Goal: Information Seeking & Learning: Learn about a topic

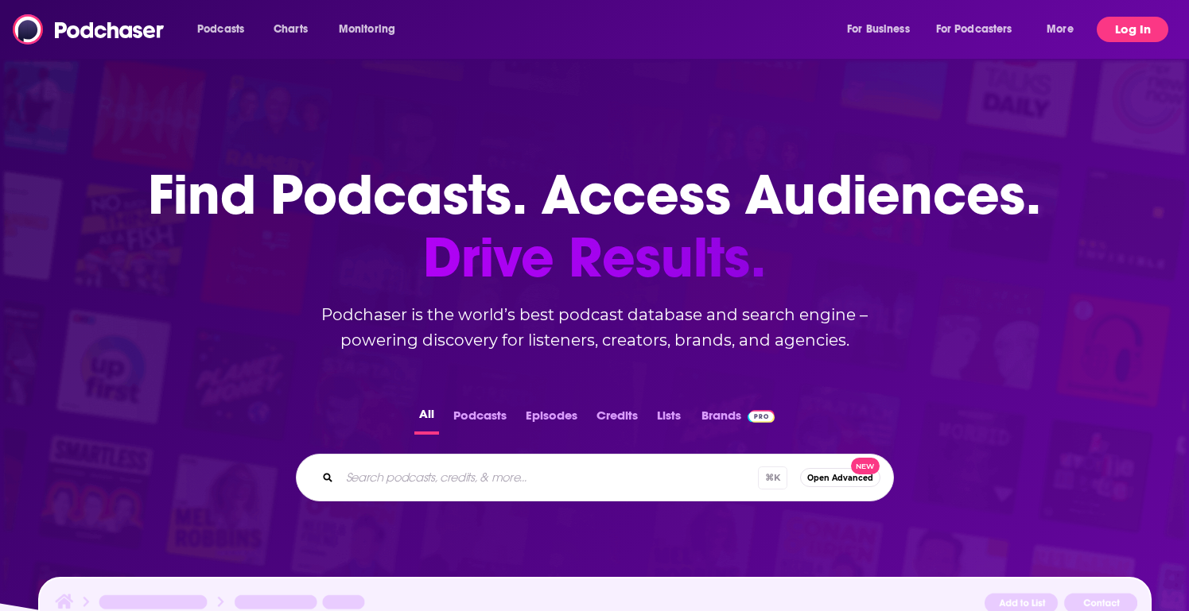
click at [1106, 32] on button "Log In" at bounding box center [1132, 29] width 72 height 25
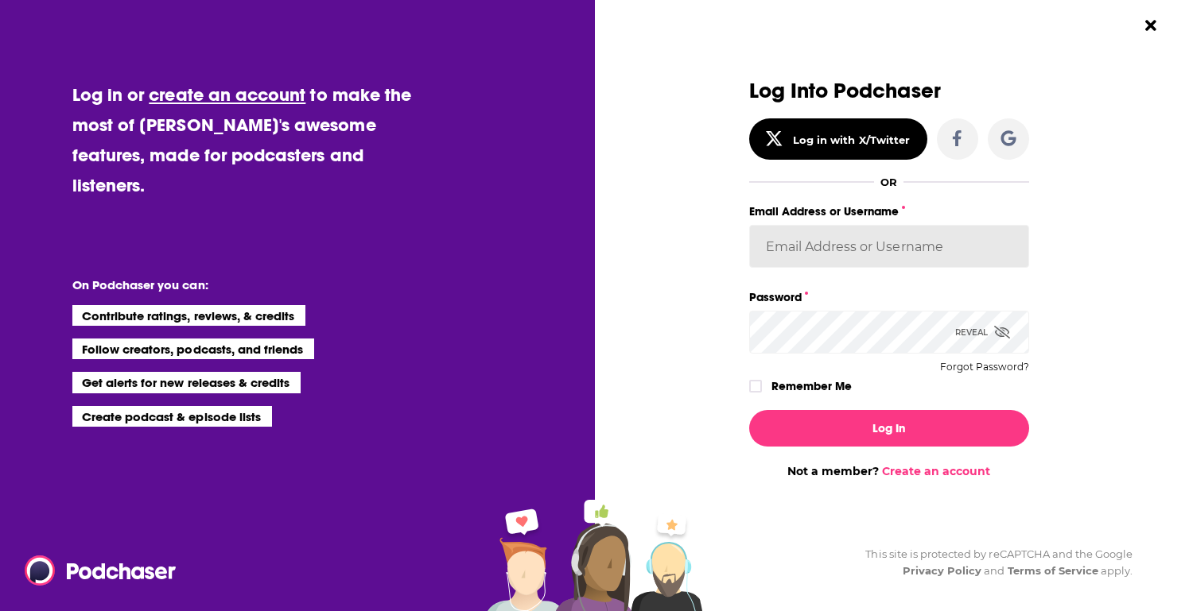
paste input "gpg2"
paste input "Glover1025!"
click at [824, 382] on label "Remember Me" at bounding box center [811, 386] width 80 height 21
click at [760, 394] on input "rememberMe" at bounding box center [756, 394] width 10 height 0
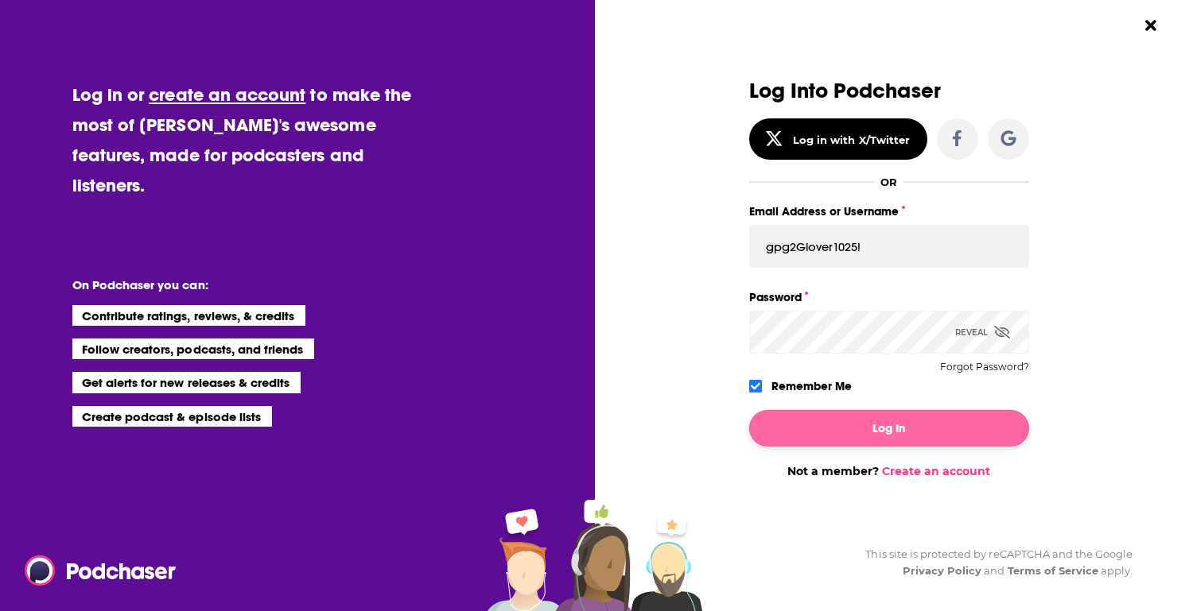
click at [860, 414] on button "Log In" at bounding box center [889, 428] width 280 height 37
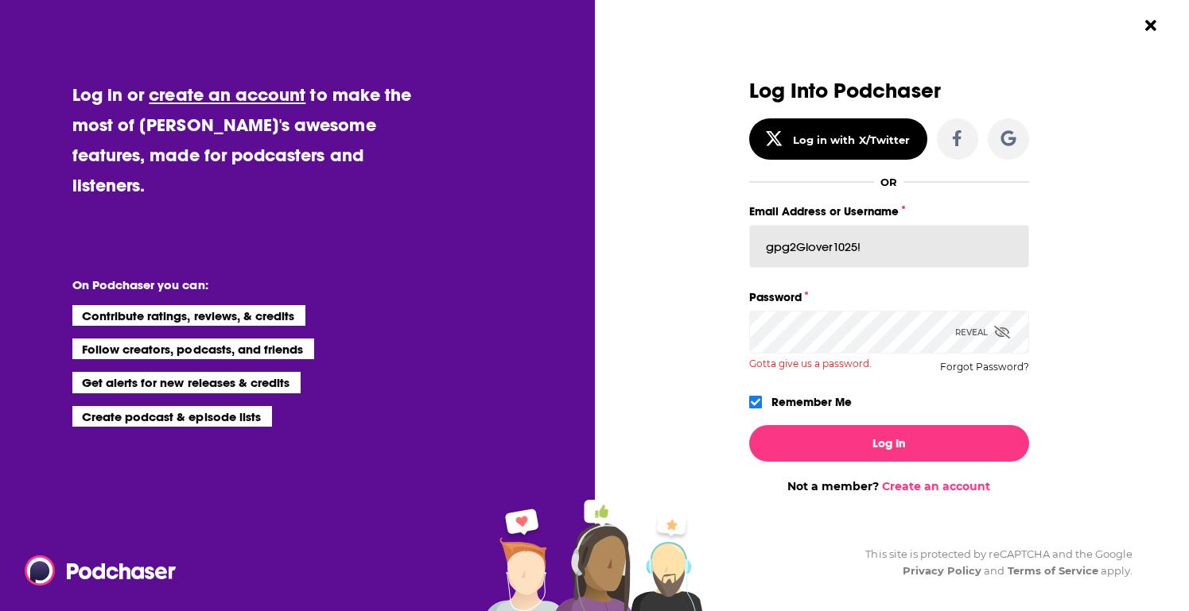
drag, startPoint x: 887, startPoint y: 235, endPoint x: 807, endPoint y: 244, distance: 80.0
click at [807, 244] on input "gpg2Glover1025!" at bounding box center [889, 246] width 280 height 43
click at [799, 244] on input "gpg2Glover1025!" at bounding box center [889, 246] width 280 height 43
drag, startPoint x: 798, startPoint y: 244, endPoint x: 931, endPoint y: 246, distance: 133.6
click at [931, 246] on input "gpg2Glover1025!" at bounding box center [889, 246] width 280 height 43
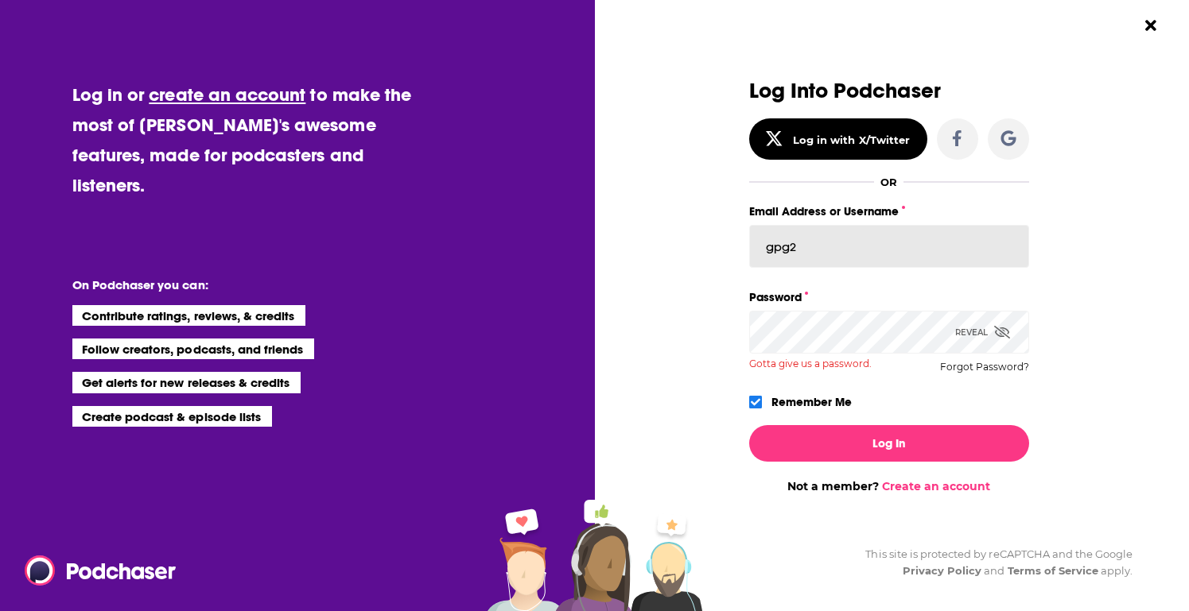
type input "gpg2"
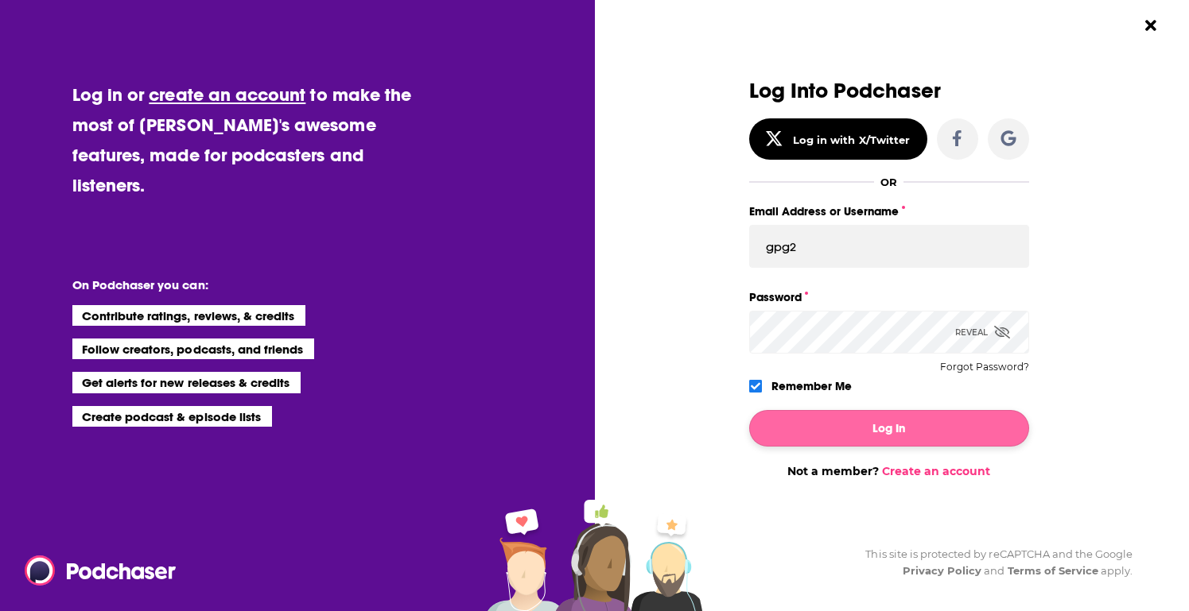
click at [875, 444] on button "Log In" at bounding box center [889, 428] width 280 height 37
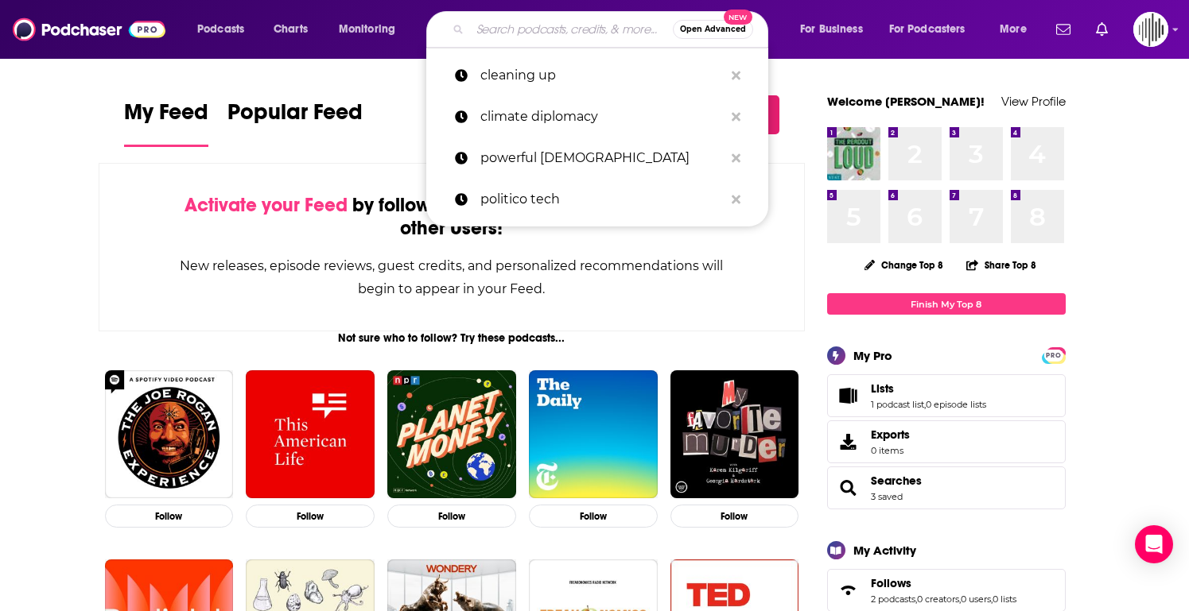
click at [561, 34] on input "Search podcasts, credits, & more..." at bounding box center [571, 29] width 203 height 25
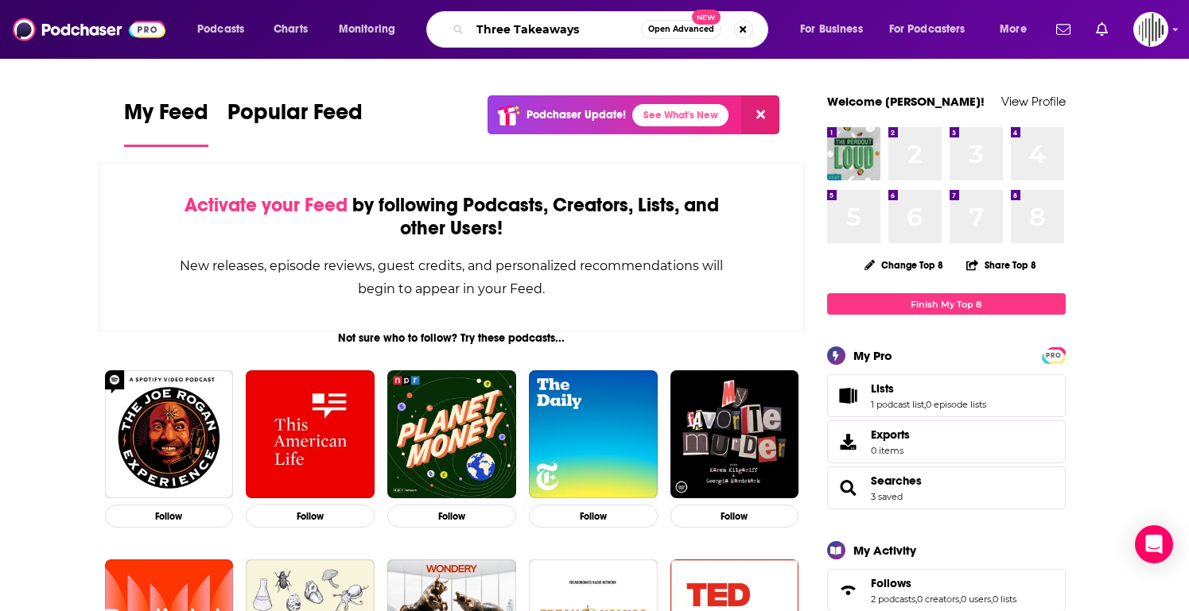
type input "Three Takeaways"
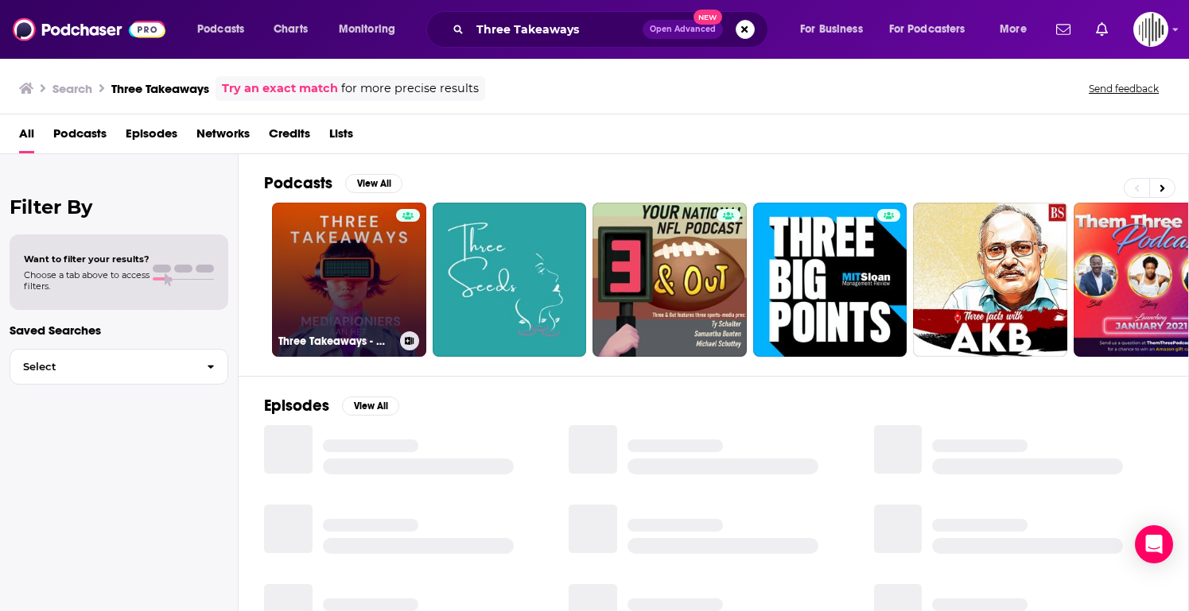
click at [367, 298] on link "Three Takeaways - Mediapioniers aan het woord" at bounding box center [349, 280] width 154 height 154
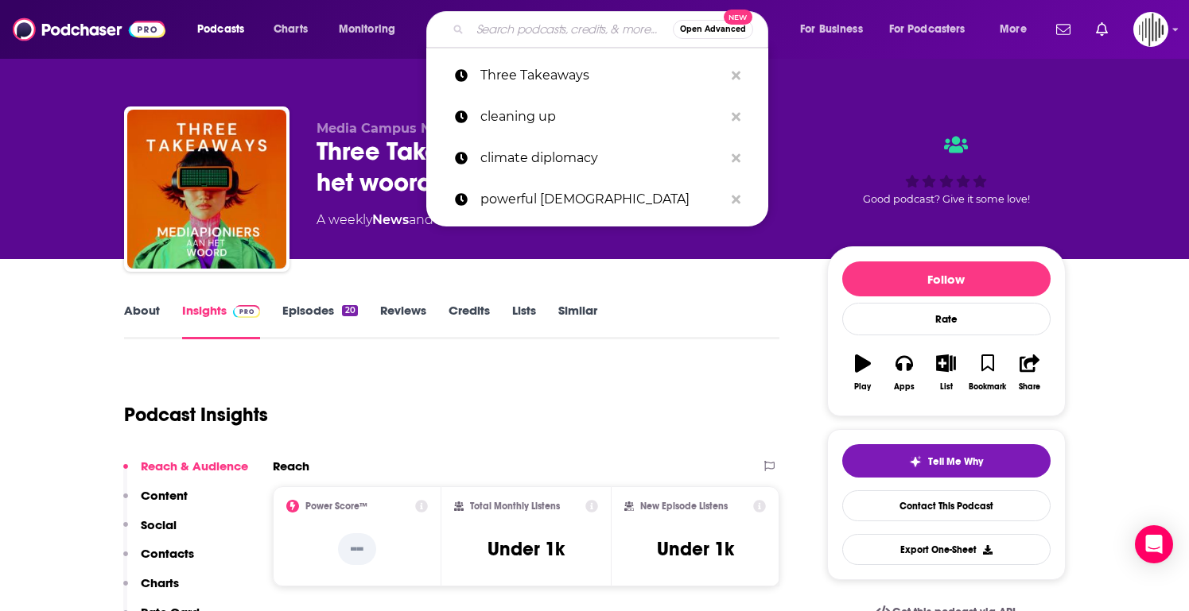
click at [509, 29] on input "Search podcasts, credits, & more..." at bounding box center [571, 29] width 203 height 25
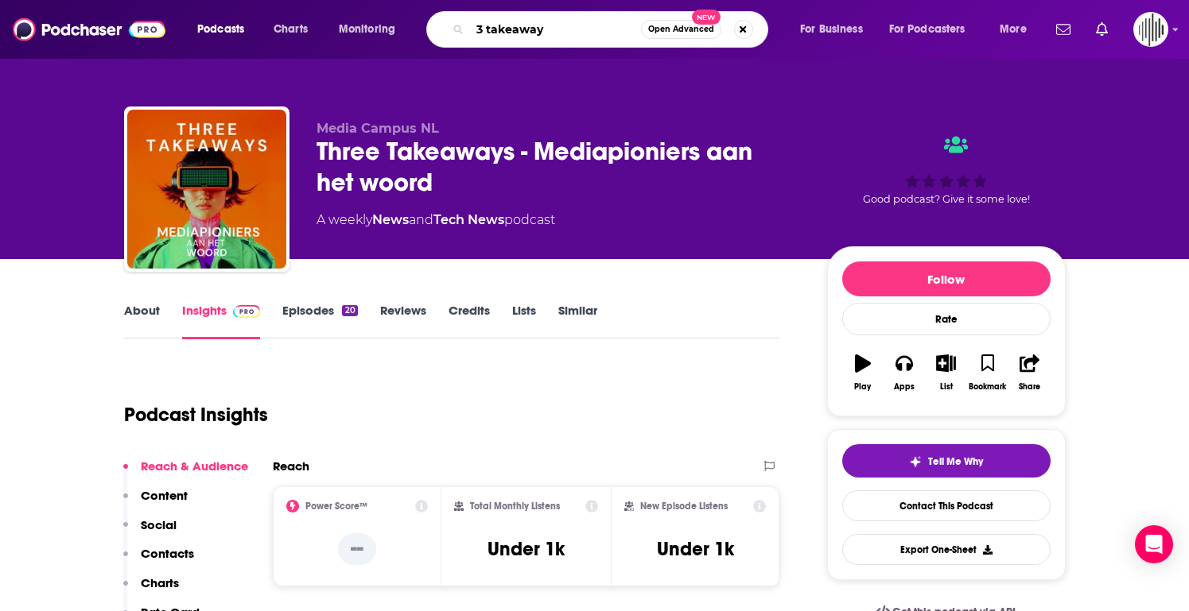
type input "3 takeaways"
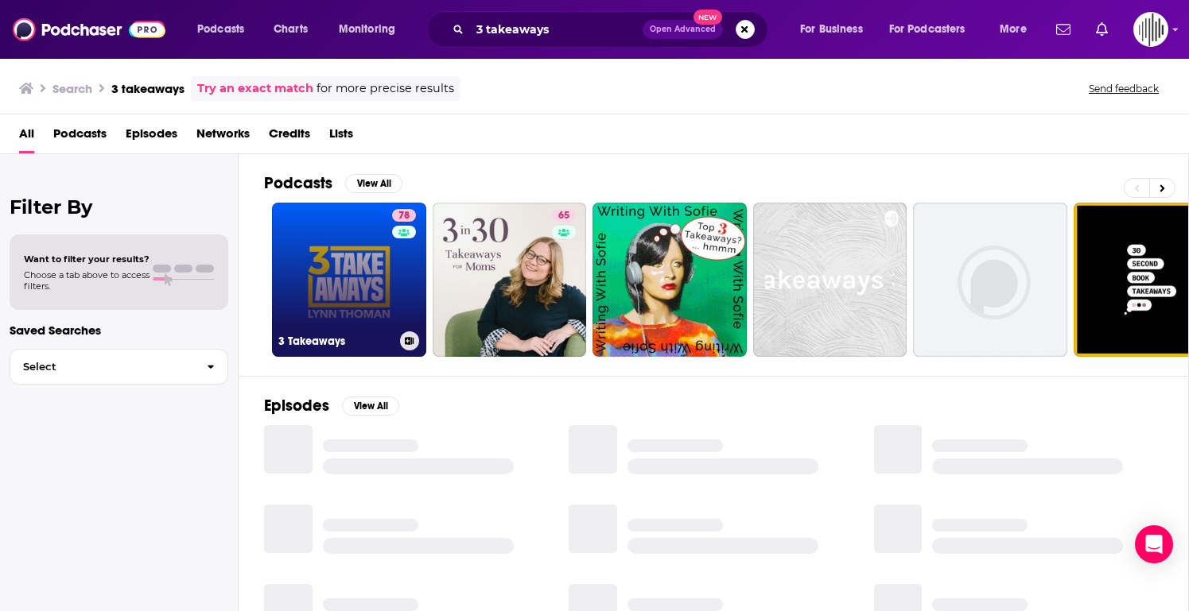
click at [342, 297] on link "78 3 Takeaways" at bounding box center [349, 280] width 154 height 154
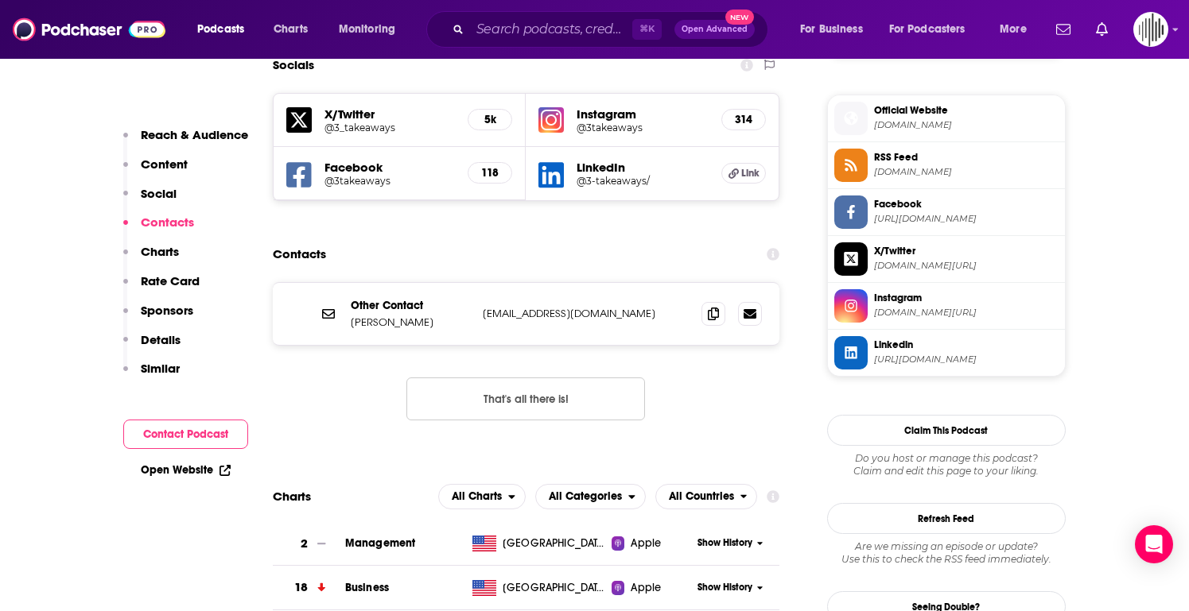
scroll to position [1403, 0]
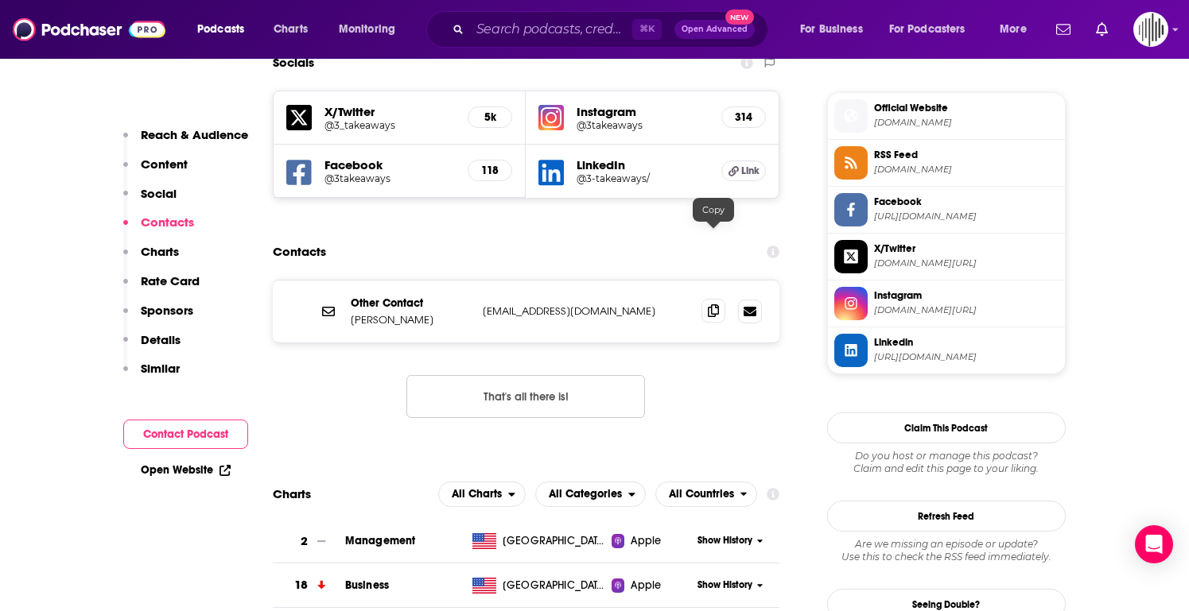
click at [703, 299] on span at bounding box center [713, 311] width 24 height 24
click at [603, 375] on button "That's all there is!" at bounding box center [525, 396] width 239 height 43
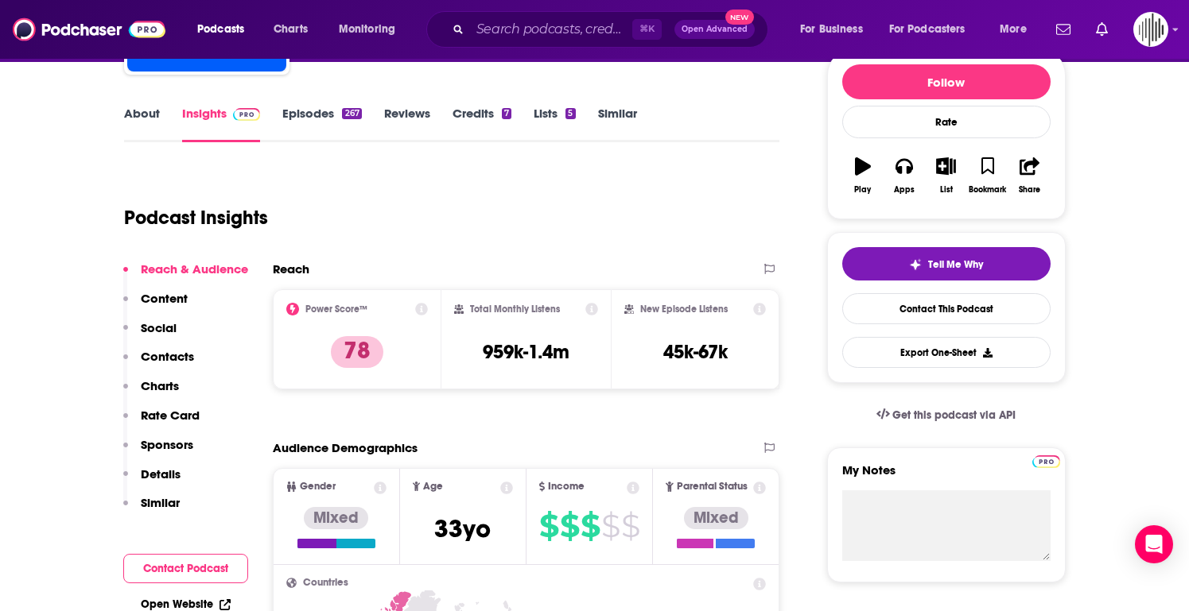
scroll to position [185, 0]
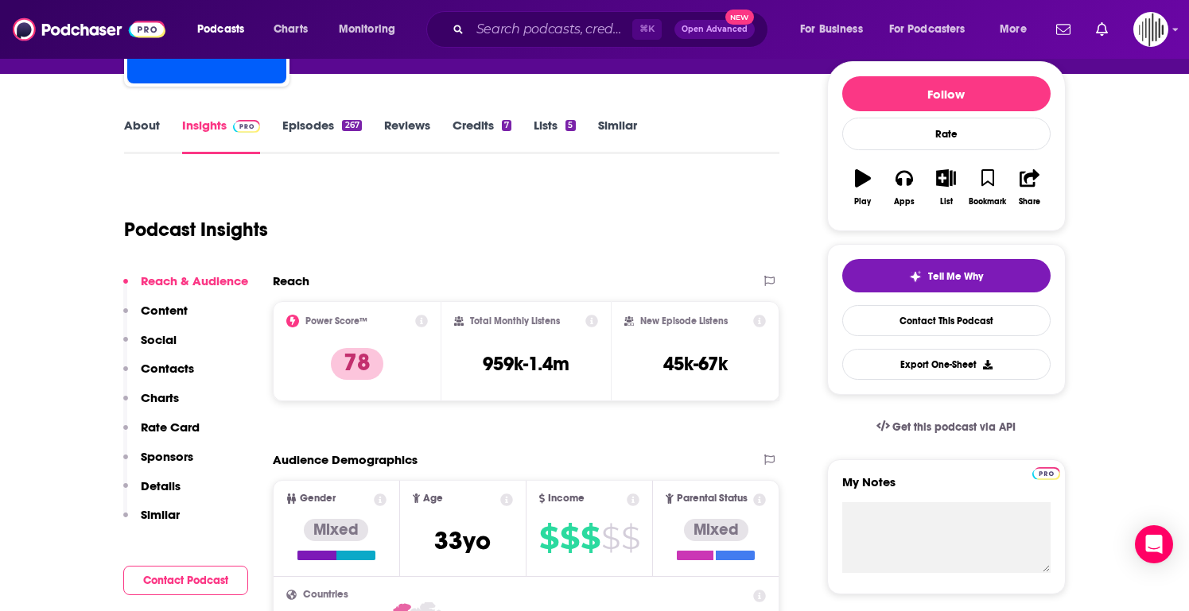
click at [294, 136] on link "Episodes 267" at bounding box center [321, 136] width 79 height 37
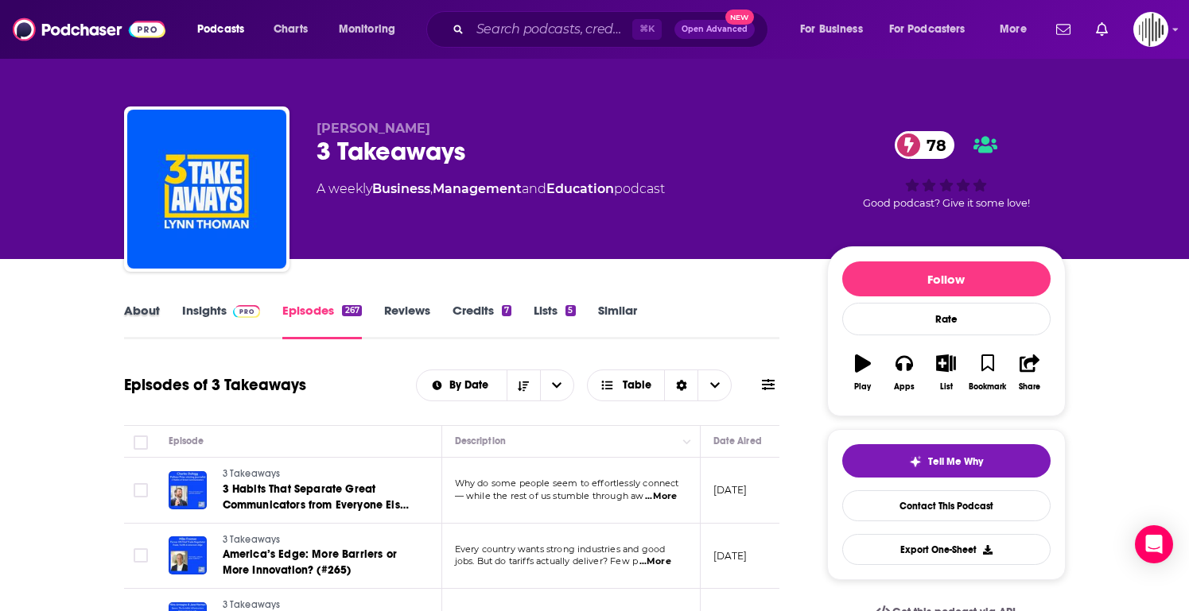
click at [166, 313] on div "About" at bounding box center [153, 321] width 58 height 37
click at [136, 312] on link "About" at bounding box center [142, 321] width 36 height 37
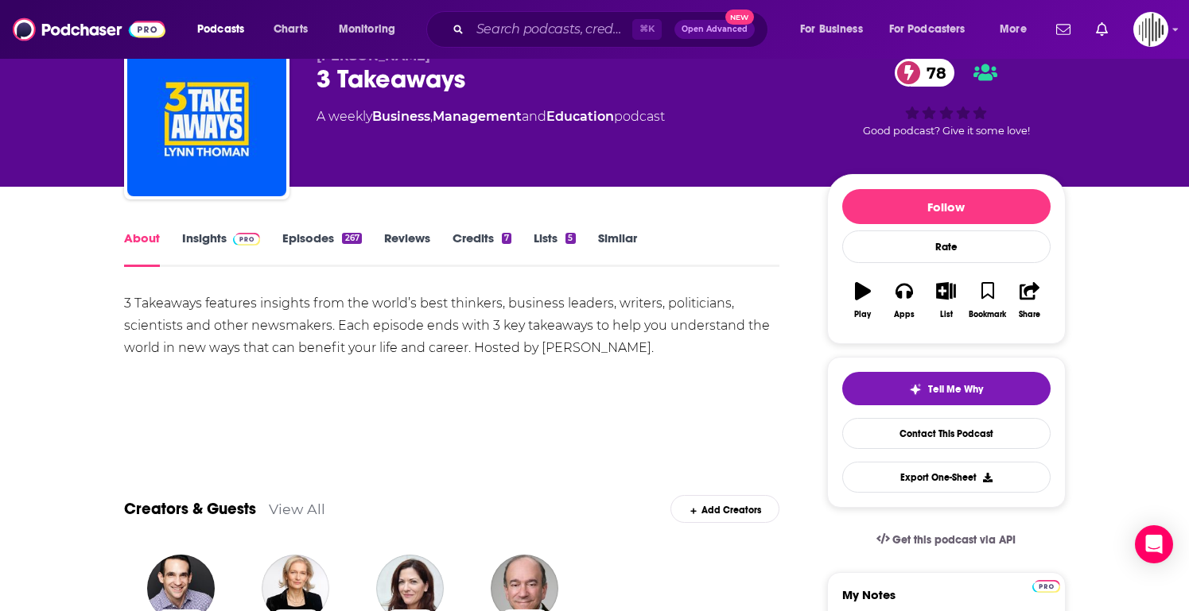
scroll to position [70, 0]
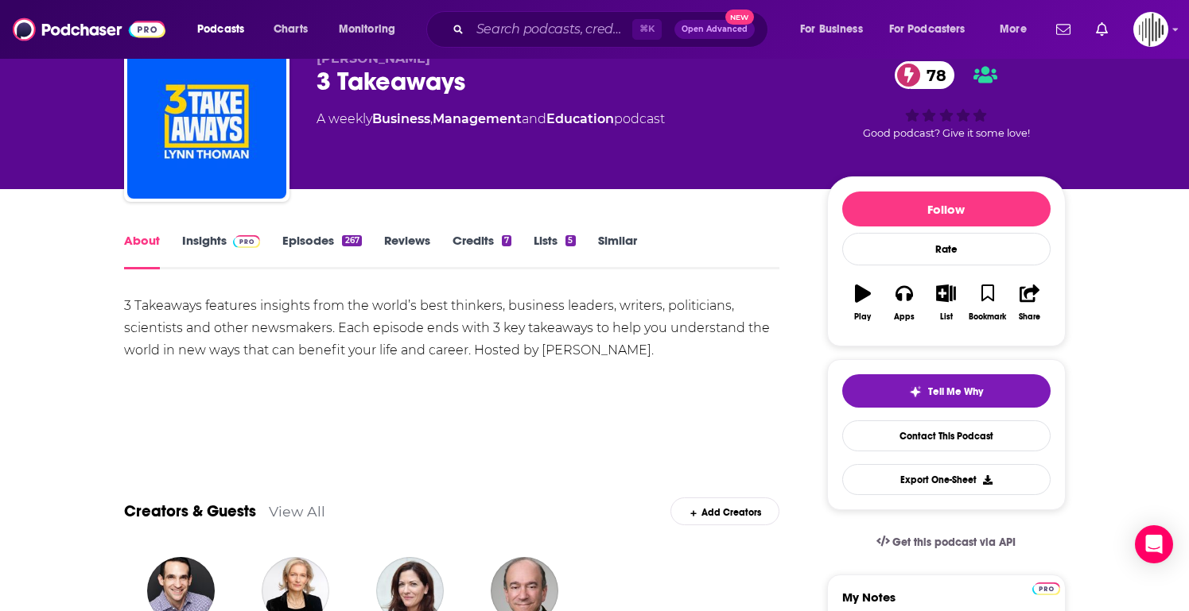
click at [201, 239] on link "Insights" at bounding box center [221, 251] width 79 height 37
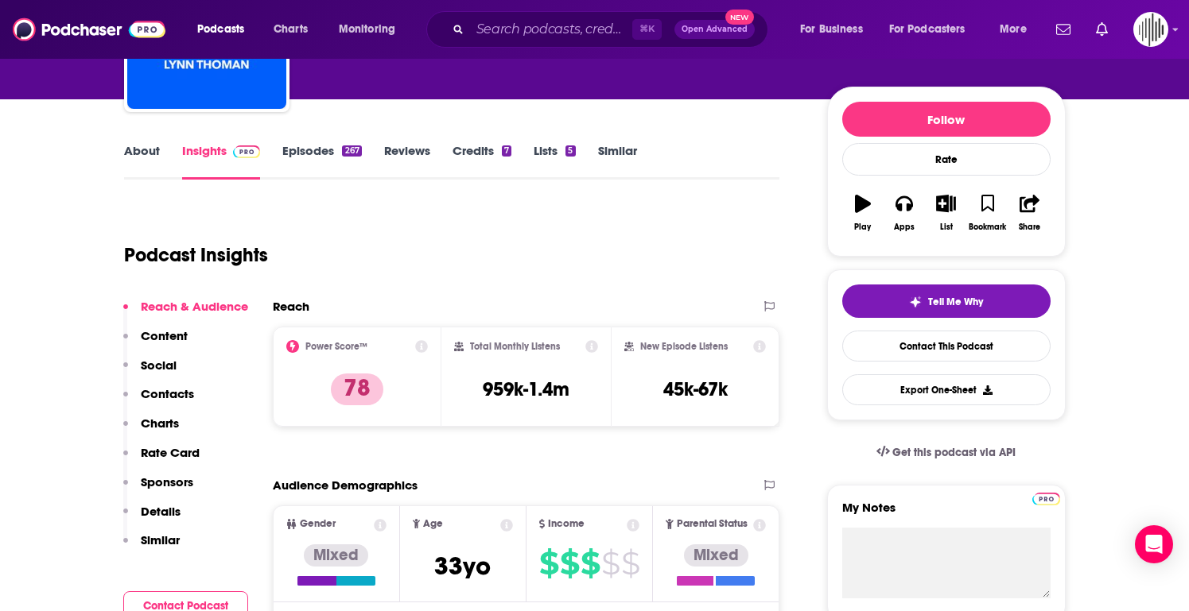
scroll to position [228, 0]
